Goal: Information Seeking & Learning: Learn about a topic

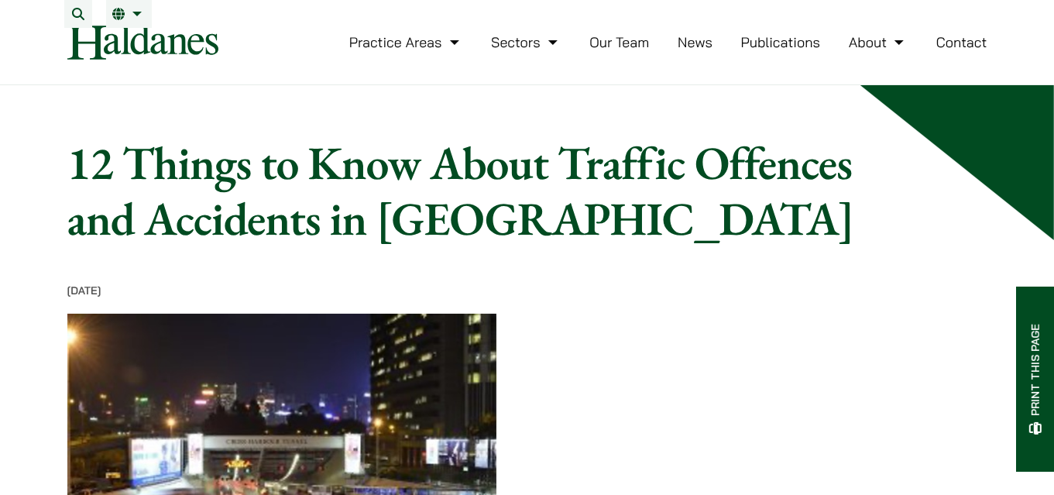
scroll to position [282, 0]
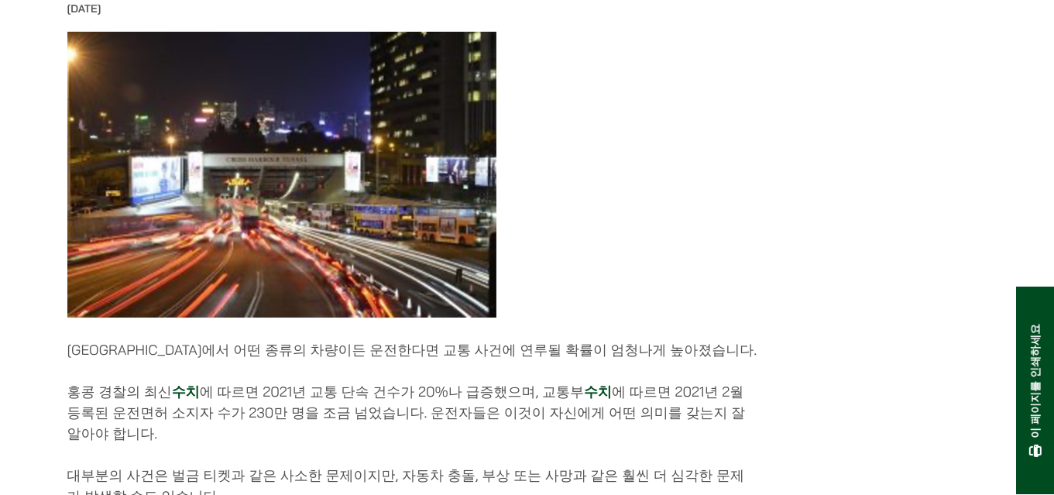
drag, startPoint x: 50, startPoint y: 364, endPoint x: 426, endPoint y: 441, distance: 383.4
click at [426, 441] on p "홍콩 경찰의 최신 수치 에 따르면 2021년 교통 단속 건수가 20%나 급증했으며, 교통부 수치 에 따르면 2021년 2월 등록된 운전면허 소…" at bounding box center [412, 412] width 690 height 63
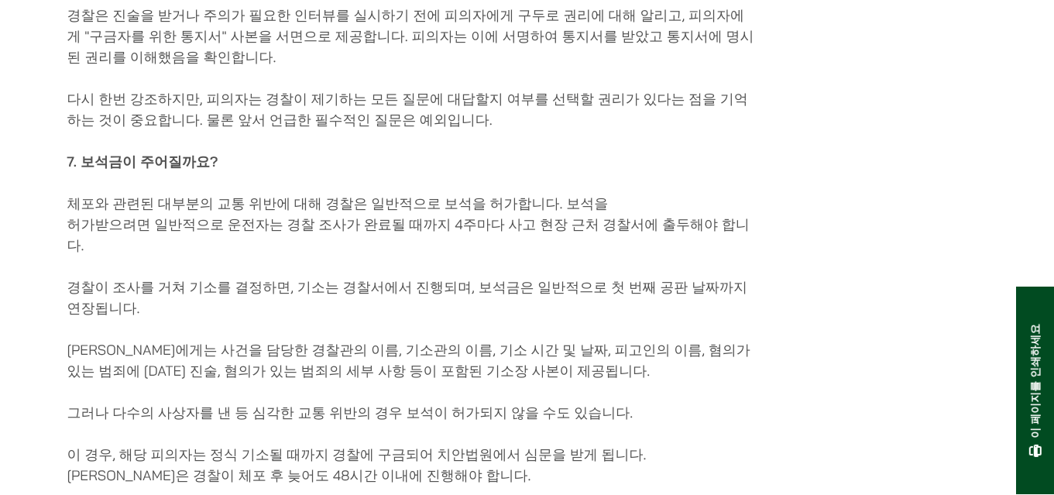
scroll to position [3093, 0]
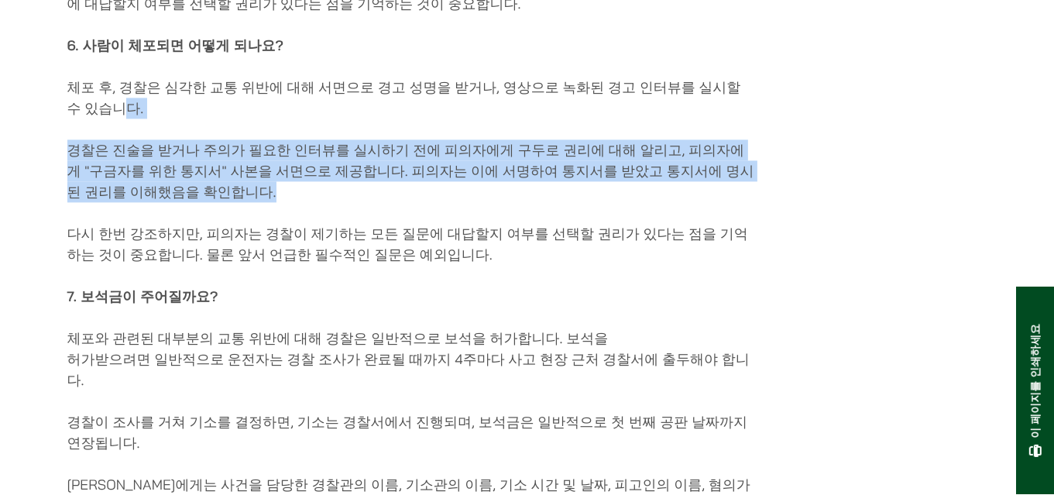
drag, startPoint x: 70, startPoint y: 102, endPoint x: 736, endPoint y: 187, distance: 671.5
click at [736, 187] on p "경찰은 진술을 받거나 주의가 필요한 인터뷰를 실시하기 전에 피의자에게 구두로 권리에 대해 알리고, 피의자에게 "구금자를 위한 통지서" 사본을 …" at bounding box center [412, 170] width 690 height 63
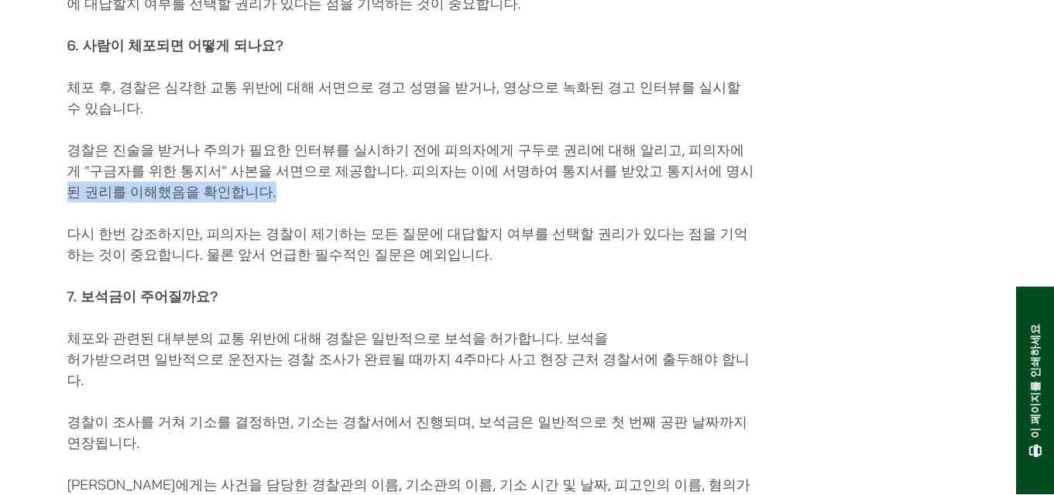
drag, startPoint x: 638, startPoint y: 153, endPoint x: 692, endPoint y: 188, distance: 63.8
click at [692, 188] on p "경찰은 진술을 받거나 주의가 필요한 인터뷰를 실시하기 전에 피의자에게 구두로 권리에 대해 알리고, 피의자에게 "구금자를 위한 통지서" 사본을 …" at bounding box center [412, 170] width 690 height 63
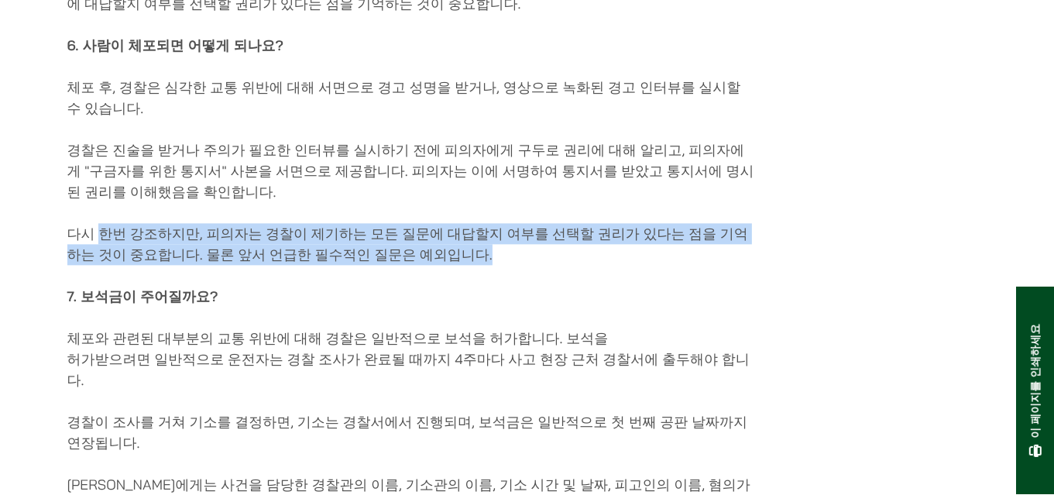
drag, startPoint x: 129, startPoint y: 208, endPoint x: 517, endPoint y: 251, distance: 390.4
click at [517, 251] on p "다시 한번 강조하지만, 피의자는 경찰이 제기하는 모든 질문에 대답할지 여부를 선택할 권리가 있다는 점을 기억하는 것이 중요합니다. 물론 앞서 …" at bounding box center [412, 244] width 690 height 42
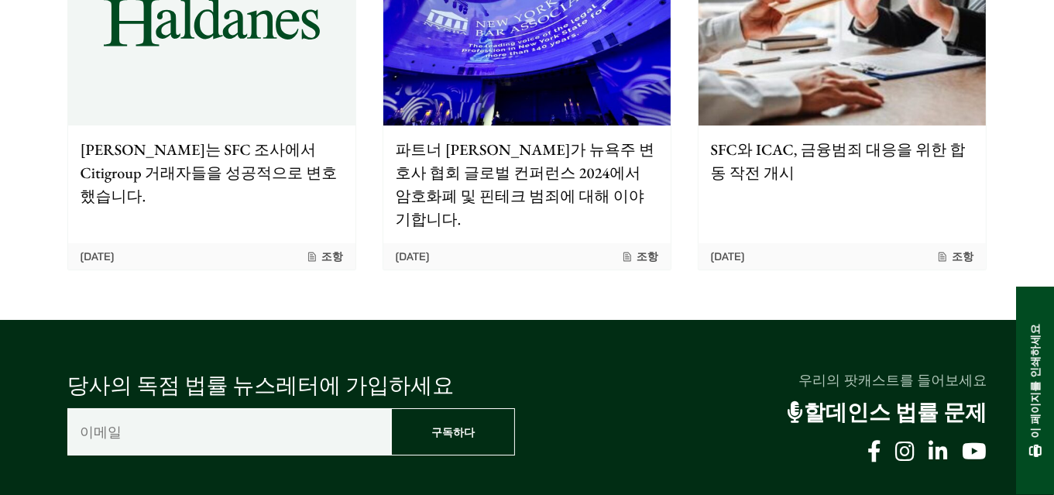
scroll to position [5232, 0]
